Goal: Task Accomplishment & Management: Manage account settings

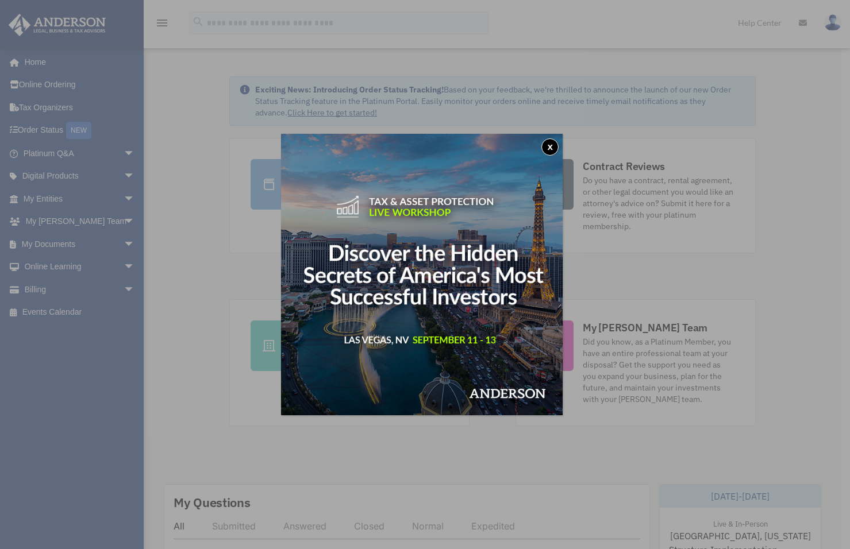
click at [556, 147] on button "x" at bounding box center [549, 147] width 17 height 17
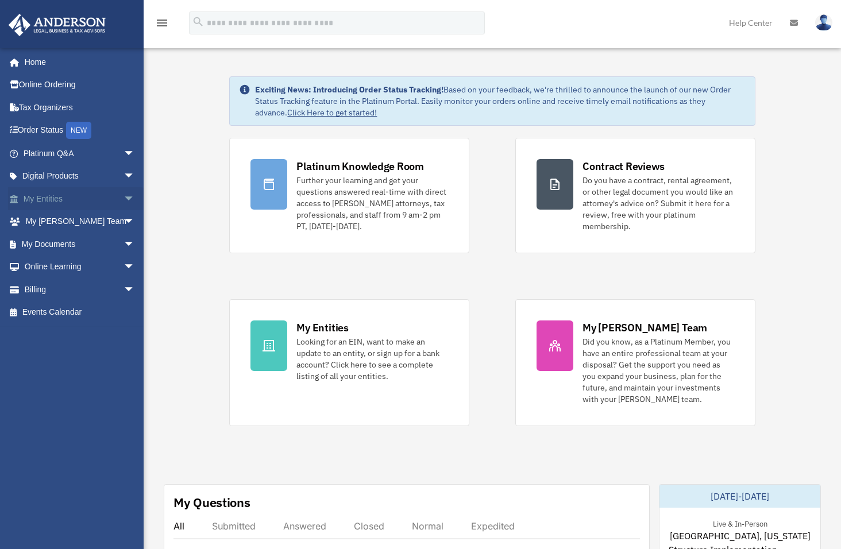
click at [124, 198] on span "arrow_drop_down" at bounding box center [135, 199] width 23 height 24
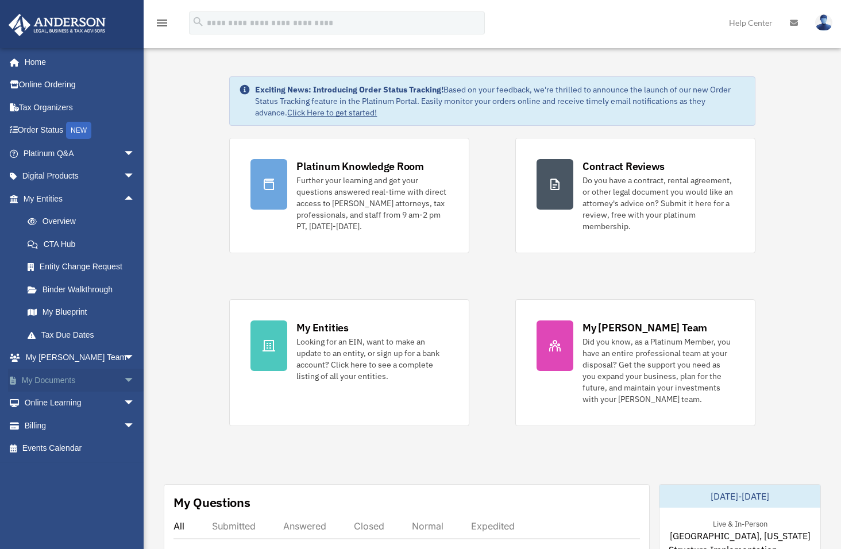
click at [71, 378] on link "My Documents arrow_drop_down" at bounding box center [80, 380] width 144 height 23
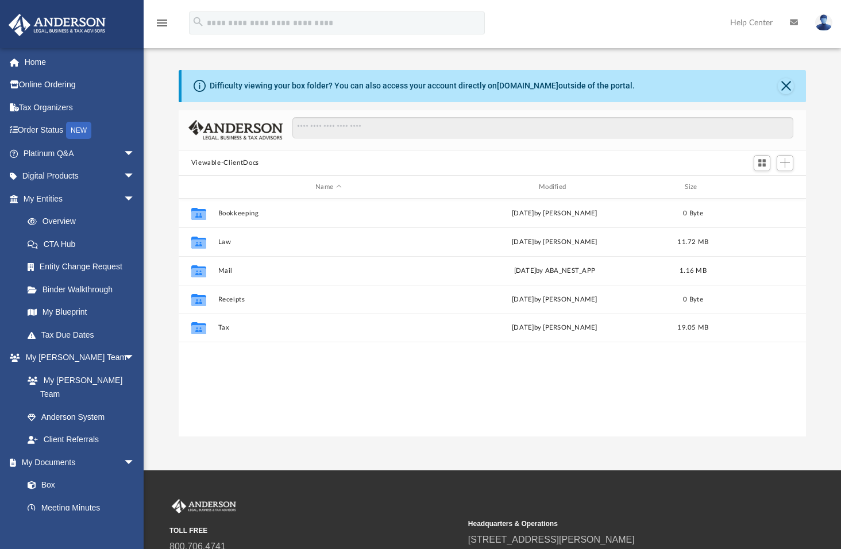
scroll to position [253, 619]
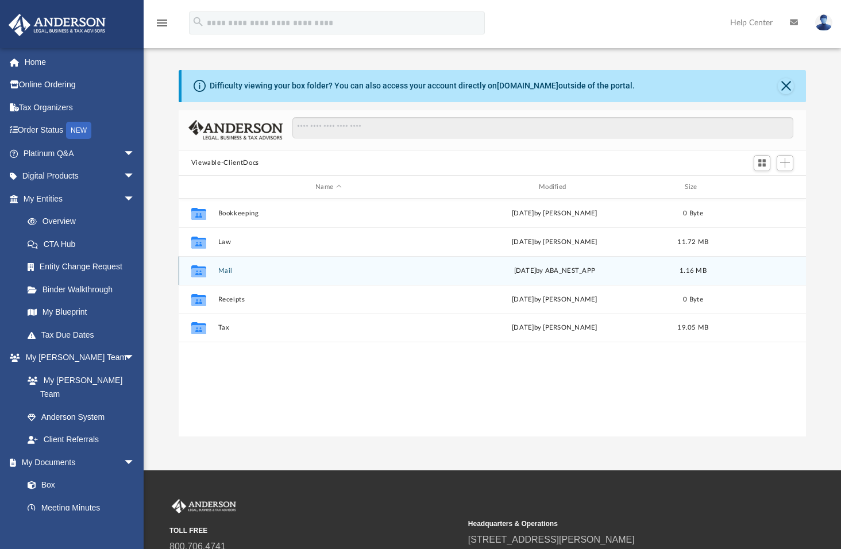
click at [275, 271] on button "Mail" at bounding box center [328, 270] width 221 height 7
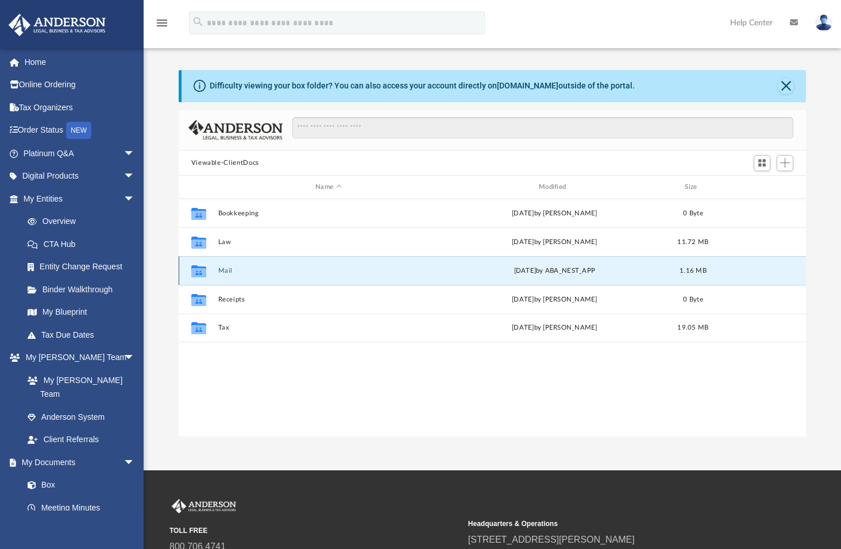
click at [275, 271] on button "Mail" at bounding box center [328, 270] width 221 height 7
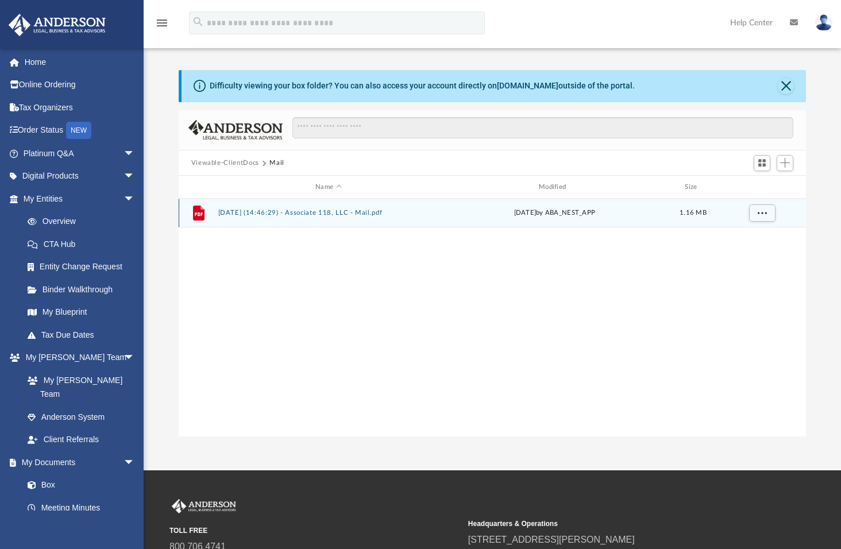
click at [271, 212] on button "2025.08.29 (14:46:29) - Associate 118, LLC - Mail.pdf" at bounding box center [328, 212] width 221 height 7
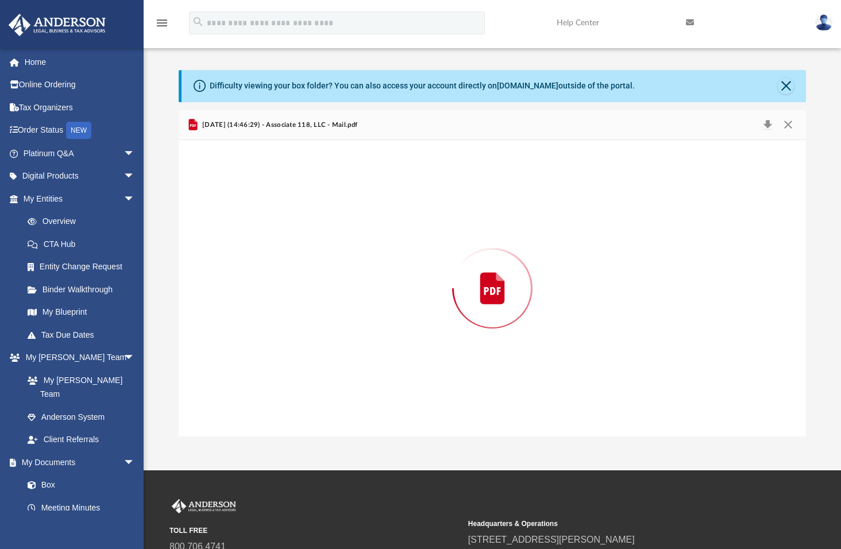
click at [271, 212] on div "Preview" at bounding box center [493, 288] width 628 height 297
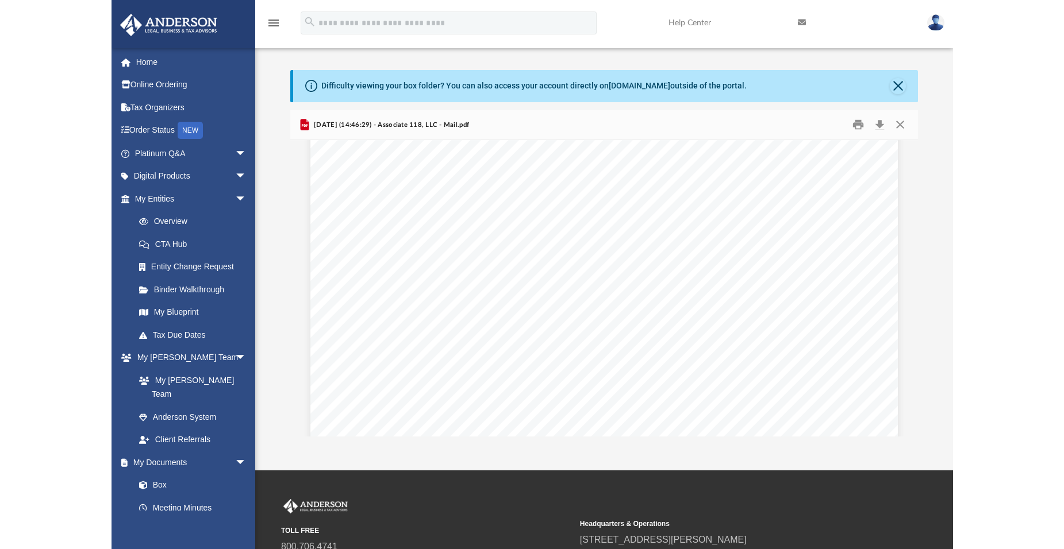
scroll to position [0, 0]
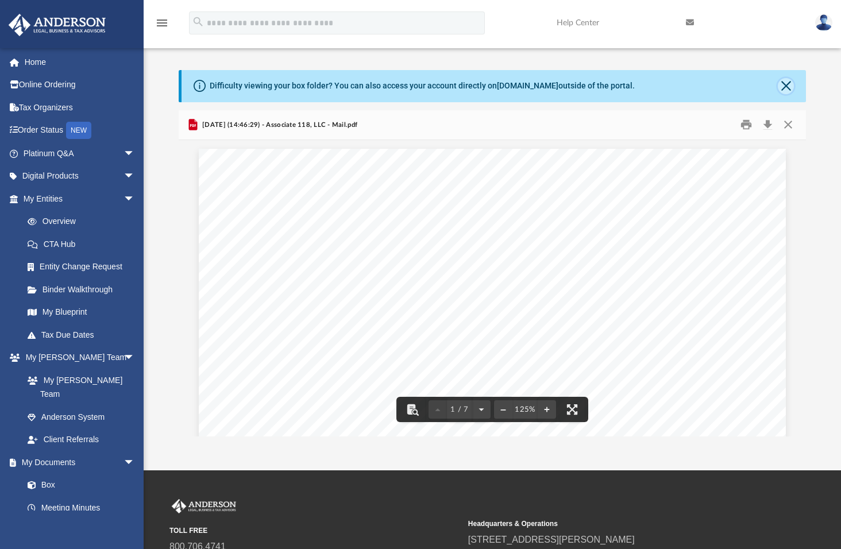
click at [786, 84] on button "Close" at bounding box center [786, 86] width 16 height 16
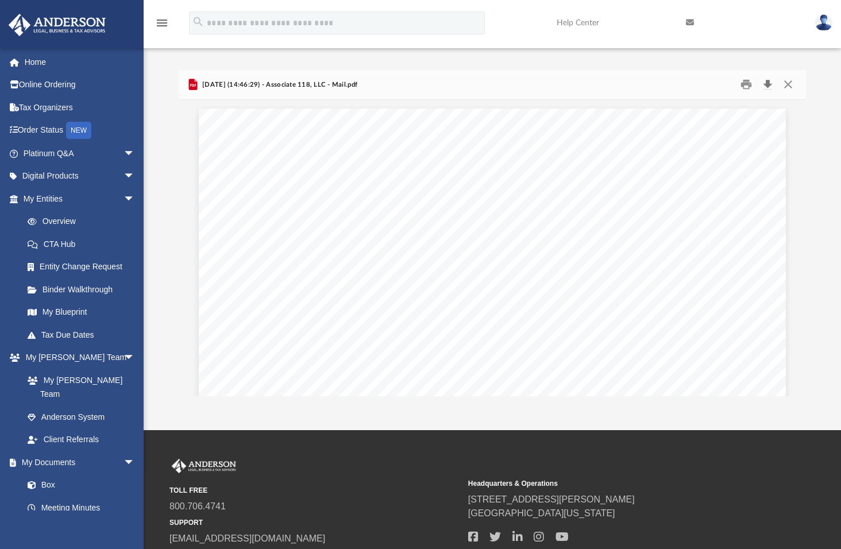
click at [768, 86] on button "Download" at bounding box center [767, 85] width 21 height 18
click at [60, 203] on link "My Entities arrow_drop_down" at bounding box center [80, 198] width 144 height 23
click at [59, 224] on link "Overview" at bounding box center [84, 221] width 136 height 23
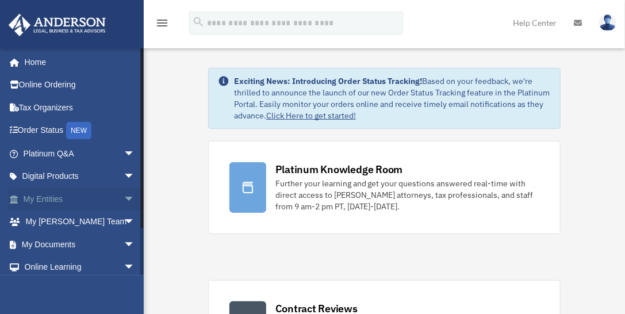
click at [61, 199] on link "My Entities arrow_drop_down" at bounding box center [80, 198] width 144 height 23
click at [124, 196] on span "arrow_drop_down" at bounding box center [135, 199] width 23 height 24
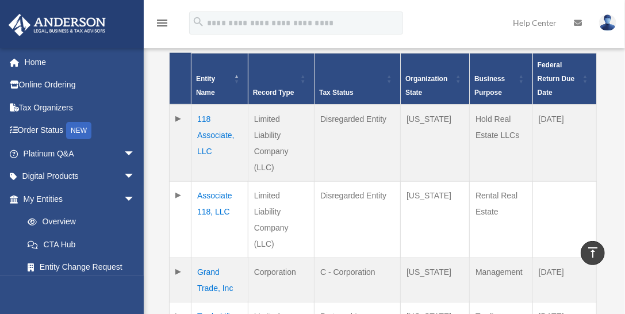
scroll to position [287, 0]
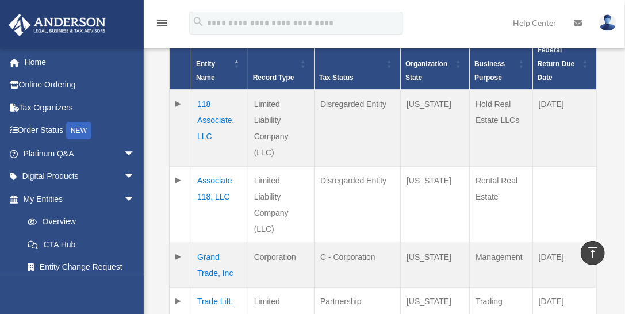
click at [210, 120] on td "118 Associate, LLC" at bounding box center [219, 128] width 57 height 77
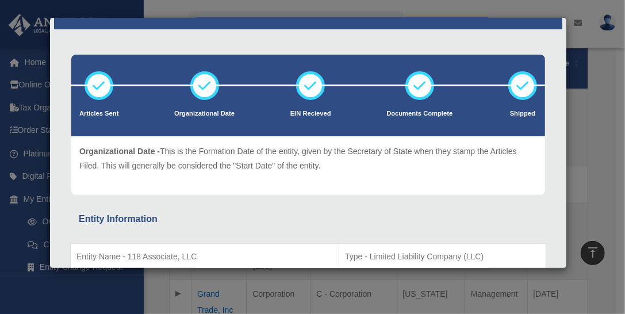
scroll to position [0, 0]
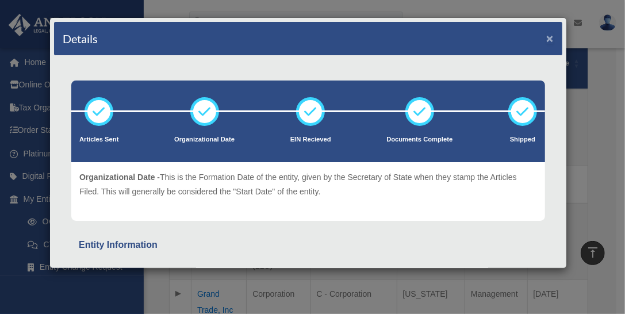
click at [546, 37] on button "×" at bounding box center [549, 38] width 7 height 12
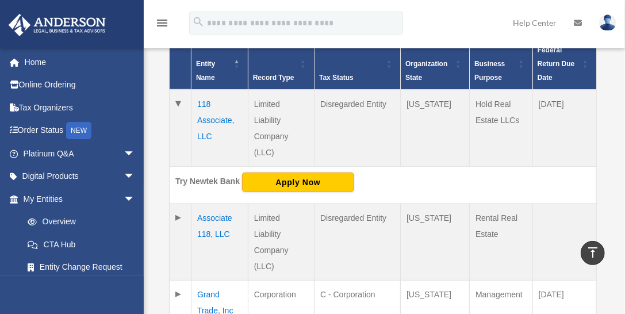
click at [206, 215] on td "Associate 118, LLC" at bounding box center [219, 241] width 57 height 76
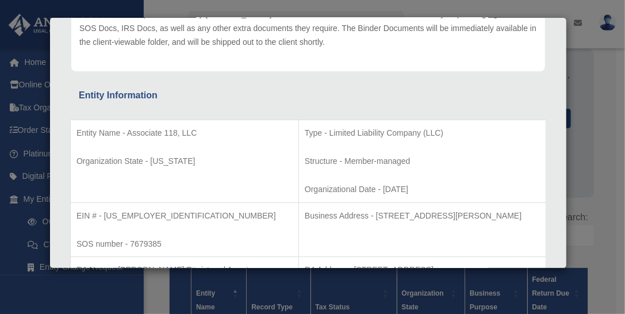
scroll to position [75, 0]
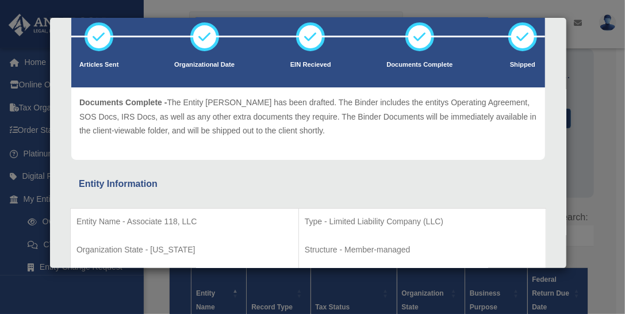
click at [590, 71] on div "Details × Articles Sent Organizational Date" at bounding box center [312, 157] width 625 height 314
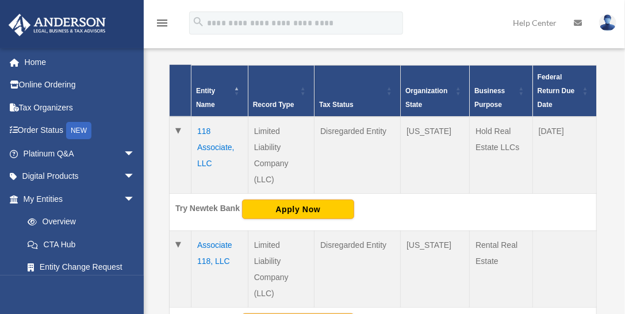
scroll to position [287, 0]
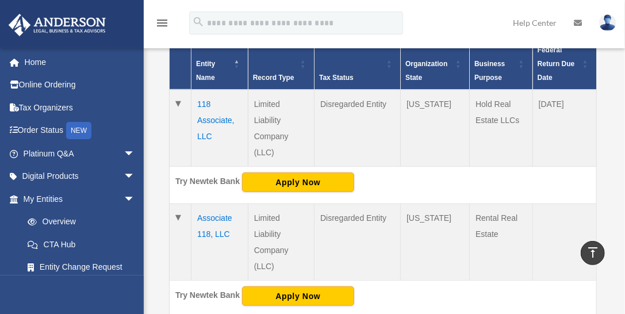
click at [203, 117] on td "118 Associate, LLC" at bounding box center [219, 128] width 57 height 77
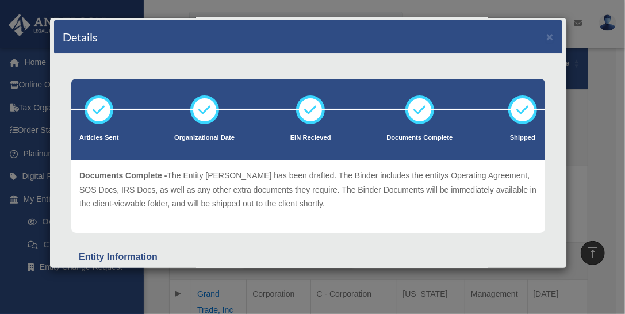
scroll to position [0, 0]
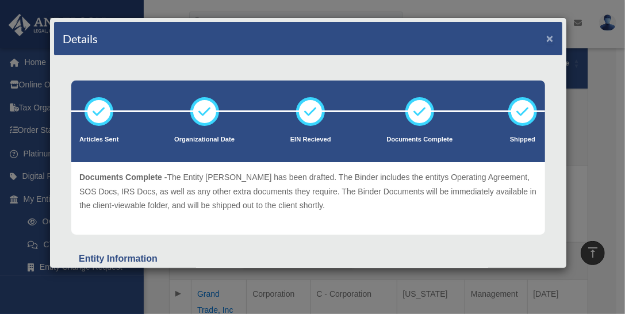
click at [546, 36] on button "×" at bounding box center [549, 38] width 7 height 12
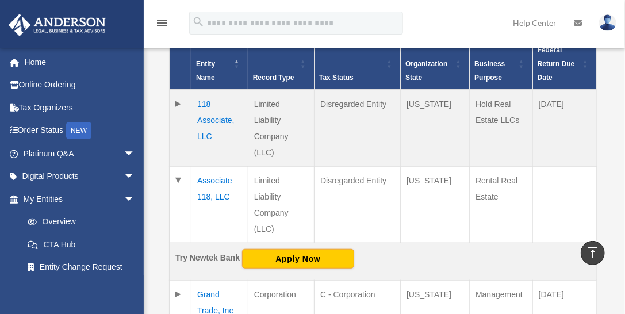
click at [220, 179] on td "Associate 118, LLC" at bounding box center [219, 204] width 57 height 76
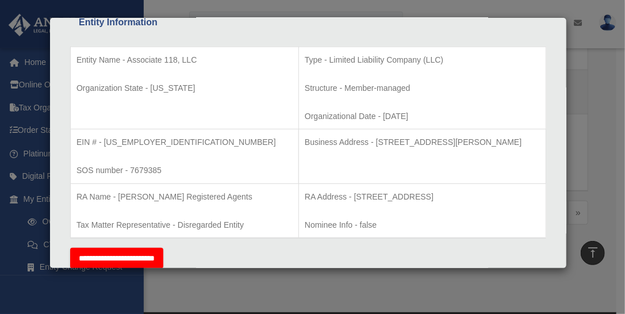
scroll to position [237, 0]
